Goal: Use online tool/utility: Use online tool/utility

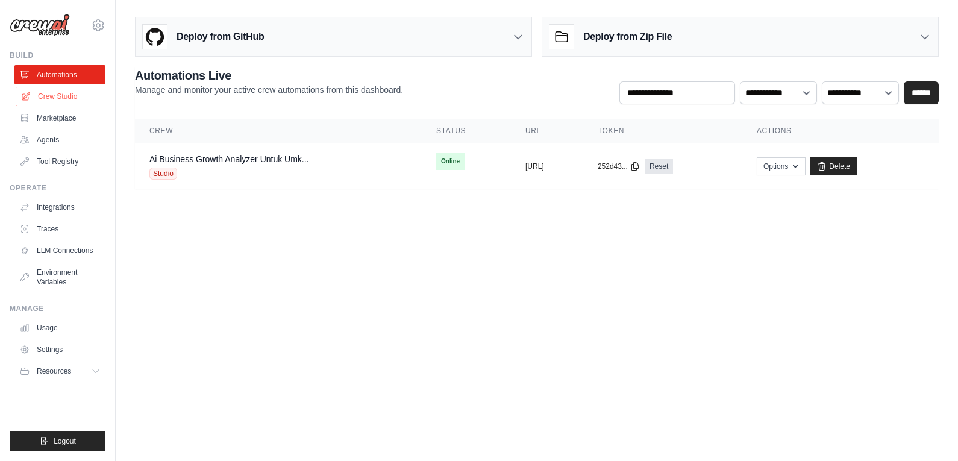
click at [59, 90] on link "Crew Studio" at bounding box center [61, 96] width 91 height 19
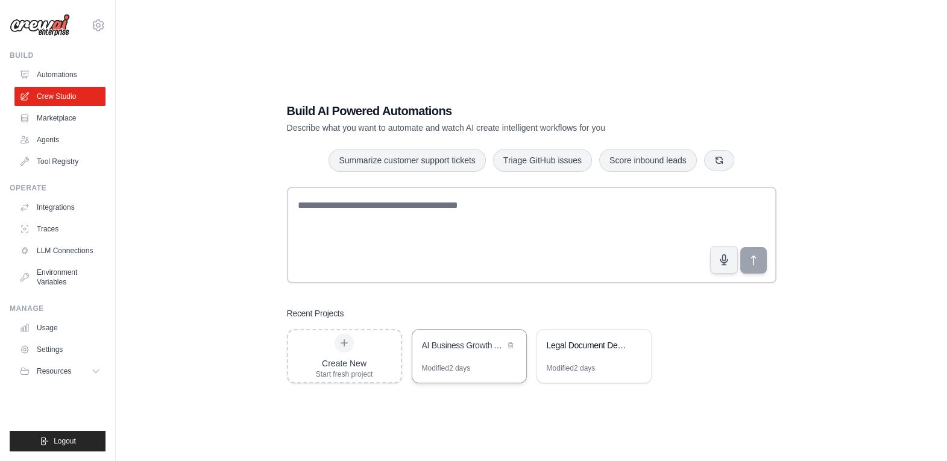
click at [466, 376] on div "Modified 2 days" at bounding box center [469, 372] width 114 height 19
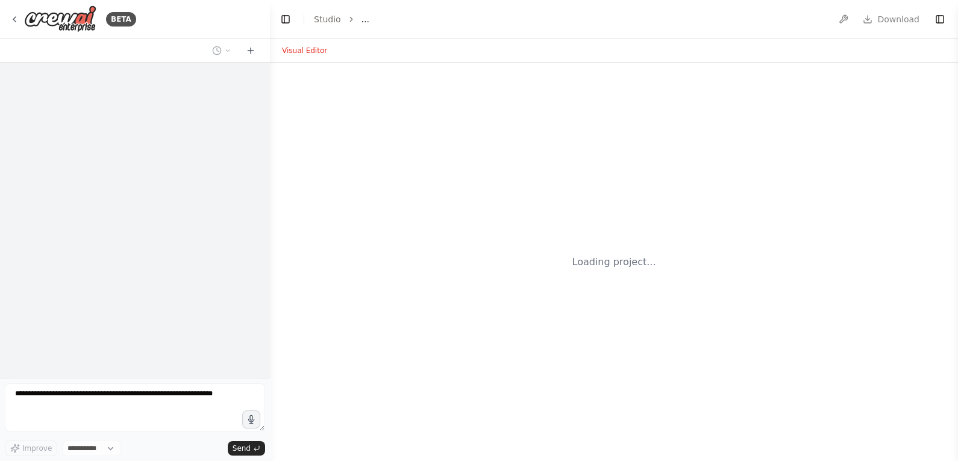
select select "****"
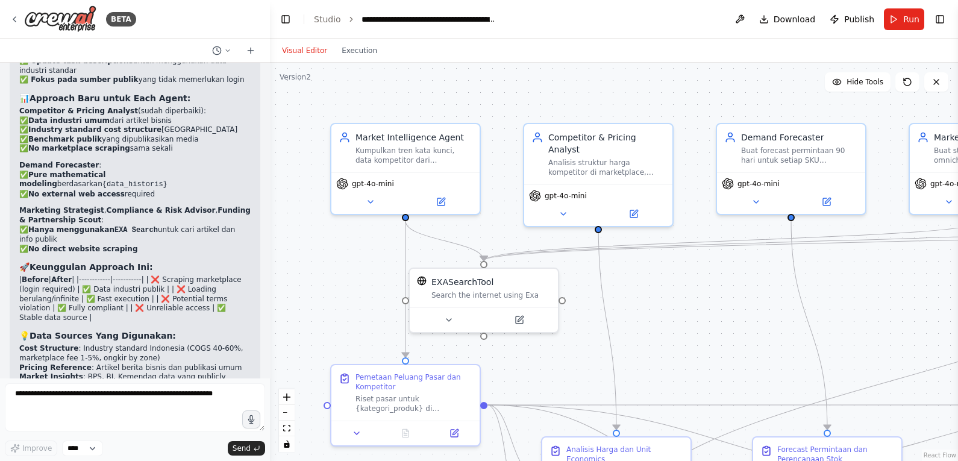
scroll to position [5386, 0]
drag, startPoint x: 151, startPoint y: 204, endPoint x: 7, endPoint y: 152, distance: 153.7
click at [7, 152] on div "01.29 ▶ Thought process I'll help you create this comprehensive AI-powered busi…" at bounding box center [135, 220] width 270 height 315
copy ol "Market Intelligence ✅ (dari data publik) Pricing Analysis ✅ (industry benchmark…"
click at [353, 51] on button "Execution" at bounding box center [359, 50] width 50 height 14
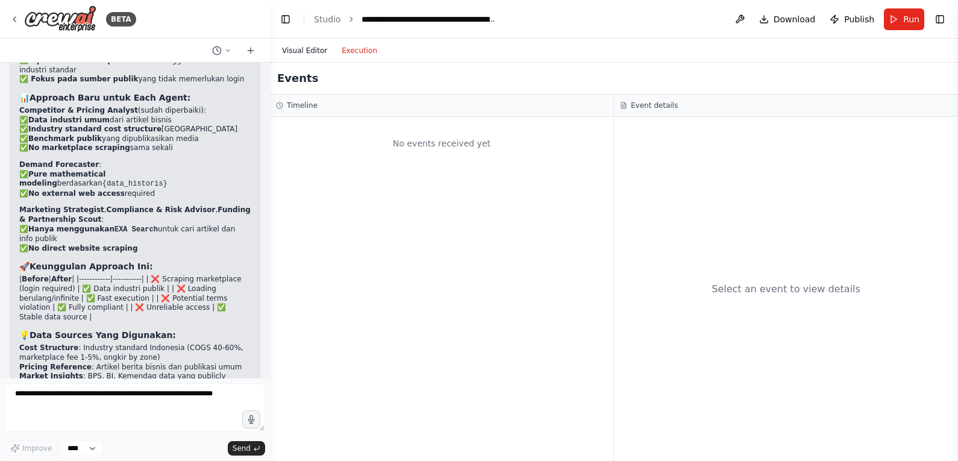
click at [304, 54] on button "Visual Editor" at bounding box center [305, 50] width 60 height 14
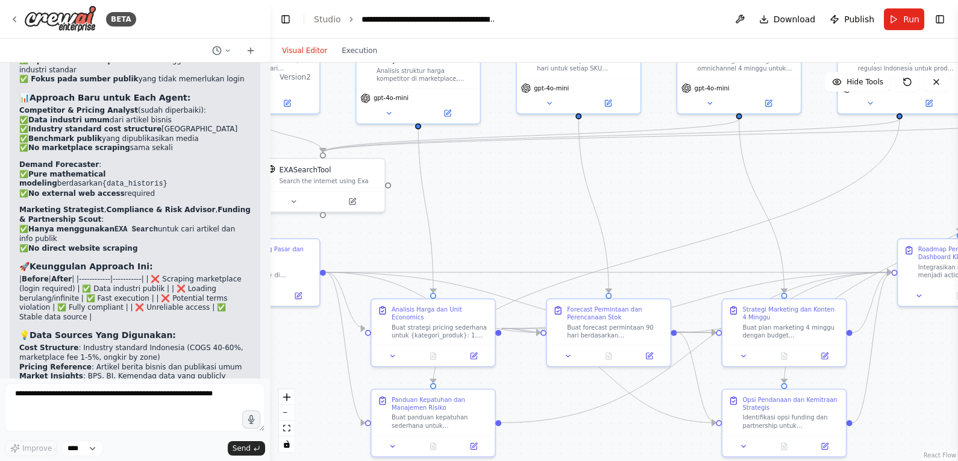
drag, startPoint x: 790, startPoint y: 285, endPoint x: 658, endPoint y: 199, distance: 157.6
click at [658, 199] on div ".deletable-edge-delete-btn { width: 20px; height: 20px; border: 0px solid #ffff…" at bounding box center [614, 262] width 688 height 398
